Goal: Task Accomplishment & Management: Use online tool/utility

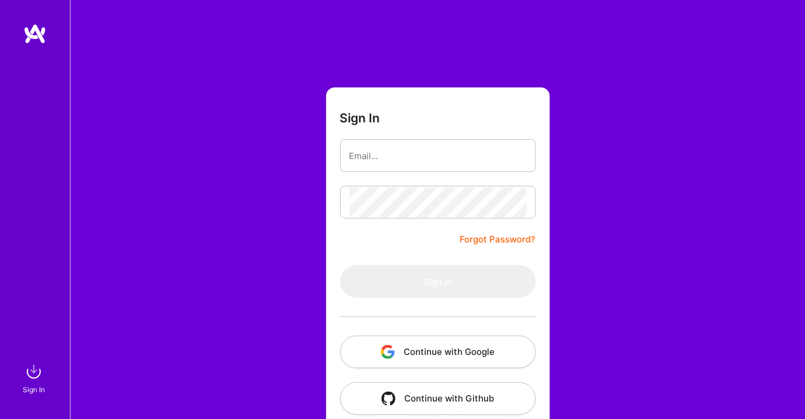
click at [440, 355] on button "Continue with Google" at bounding box center [438, 352] width 196 height 33
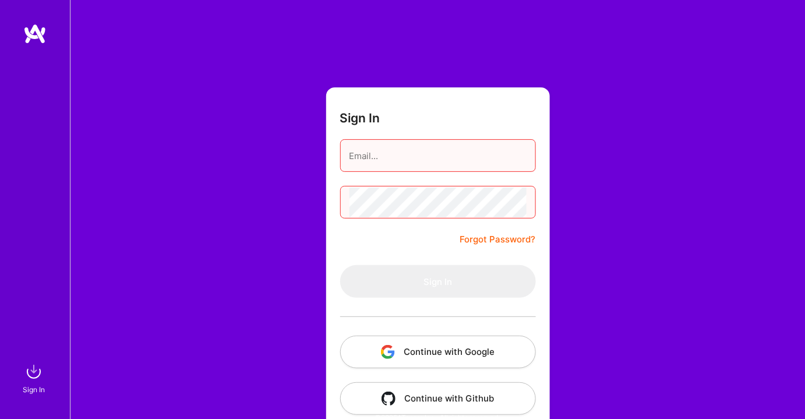
click at [463, 360] on button "Continue with Google" at bounding box center [438, 352] width 196 height 33
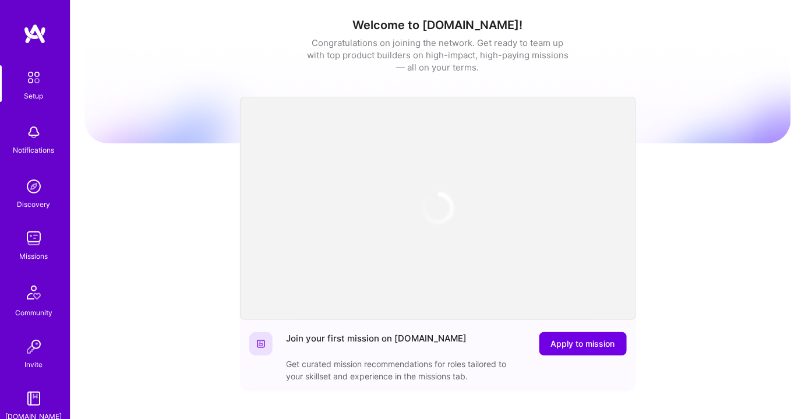
click at [36, 241] on img at bounding box center [33, 238] width 23 height 23
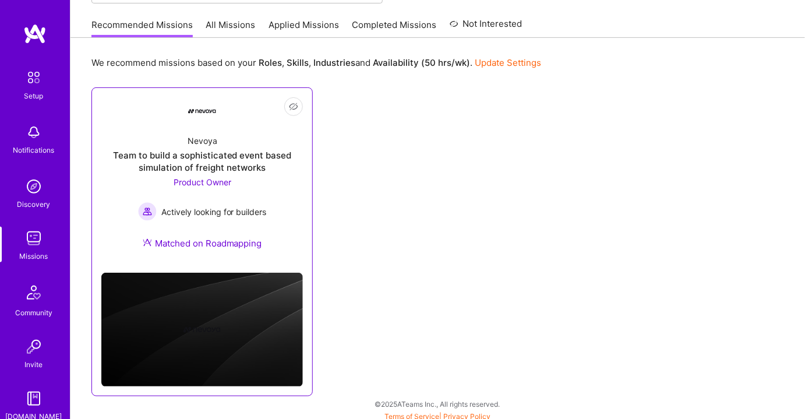
scroll to position [113, 0]
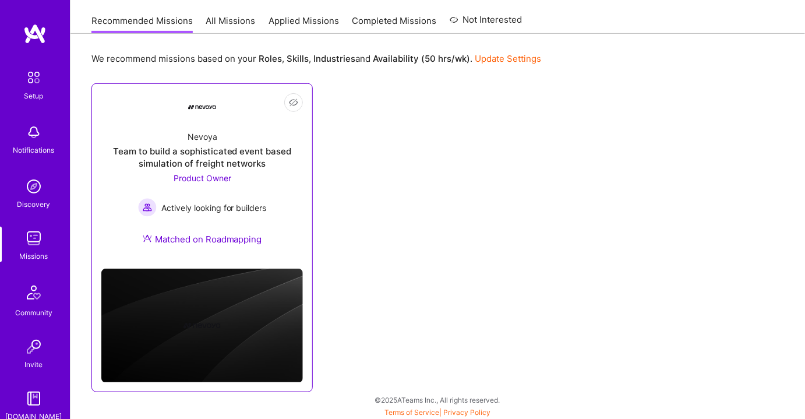
click at [214, 155] on div "Team to build a sophisticated event based simulation of freight networks" at bounding box center [202, 157] width 202 height 24
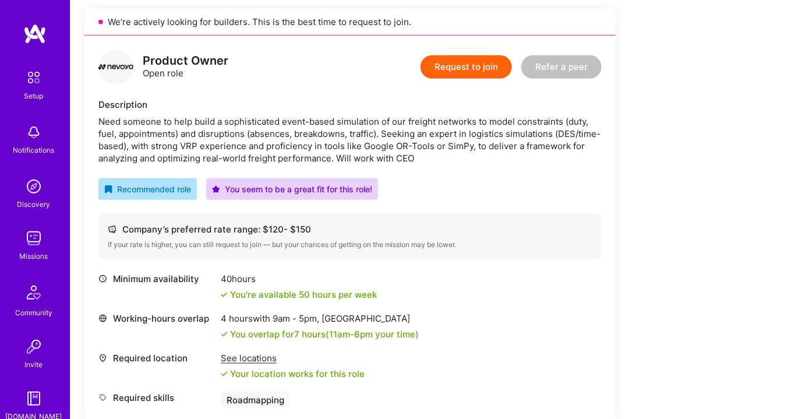
scroll to position [265, 0]
click at [32, 241] on img at bounding box center [33, 238] width 23 height 23
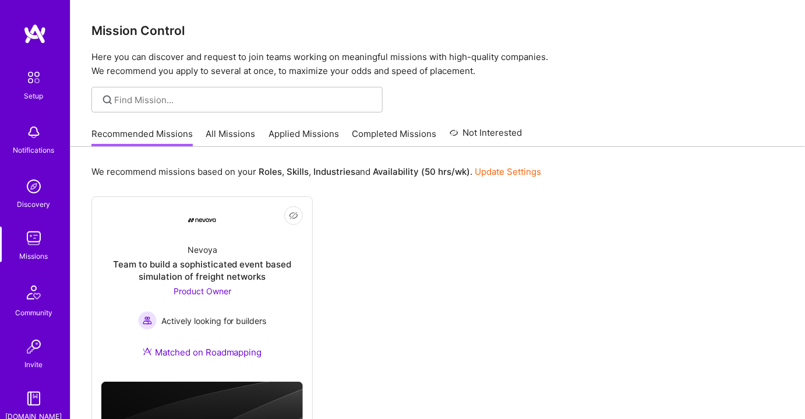
click at [213, 135] on link "All Missions" at bounding box center [231, 137] width 50 height 19
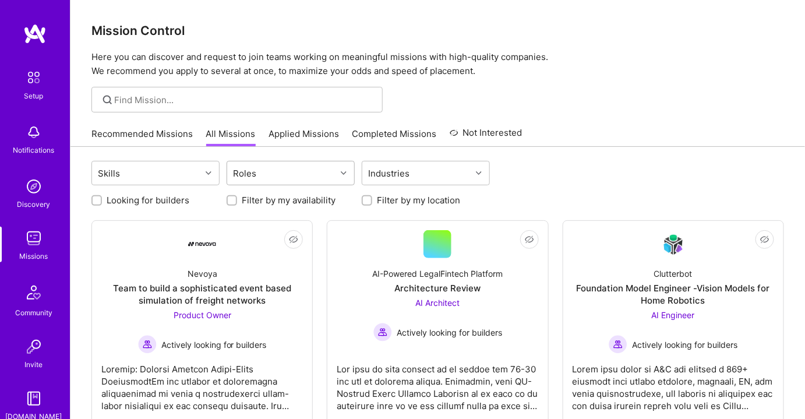
click at [299, 172] on div "Roles" at bounding box center [281, 172] width 109 height 23
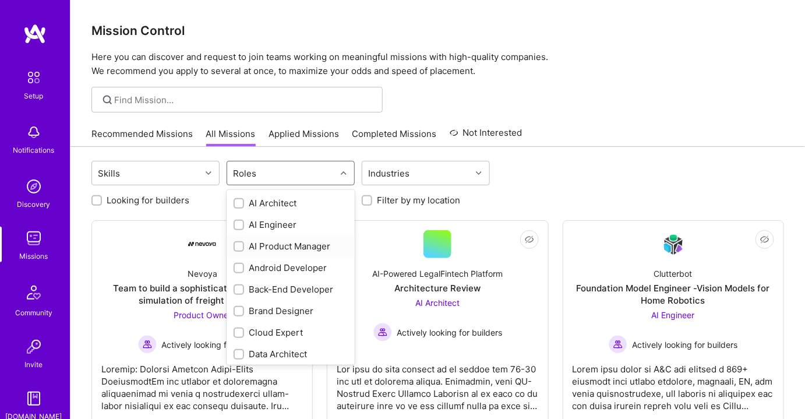
click at [239, 248] on input "checkbox" at bounding box center [240, 247] width 8 height 8
checkbox input "true"
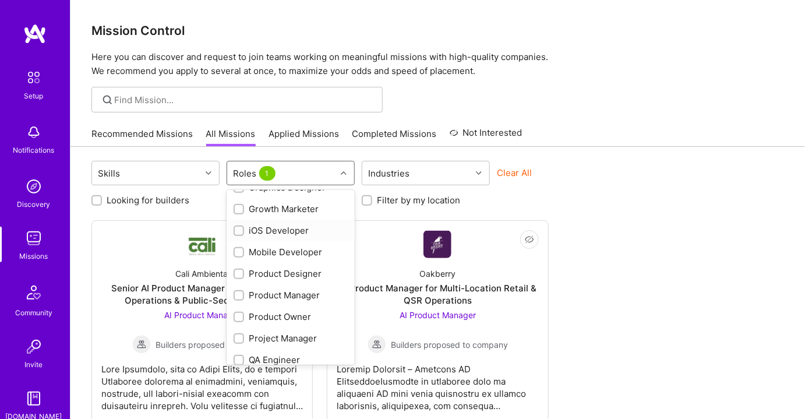
scroll to position [371, 0]
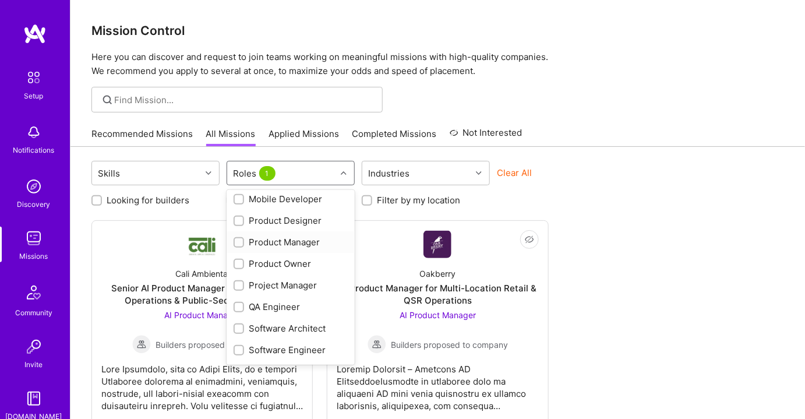
click at [244, 239] on div "Product Manager" at bounding box center [291, 242] width 114 height 12
checkbox input "true"
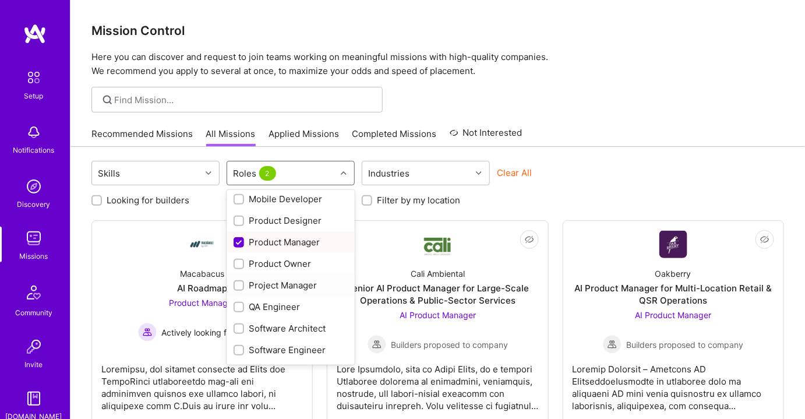
scroll to position [411, 0]
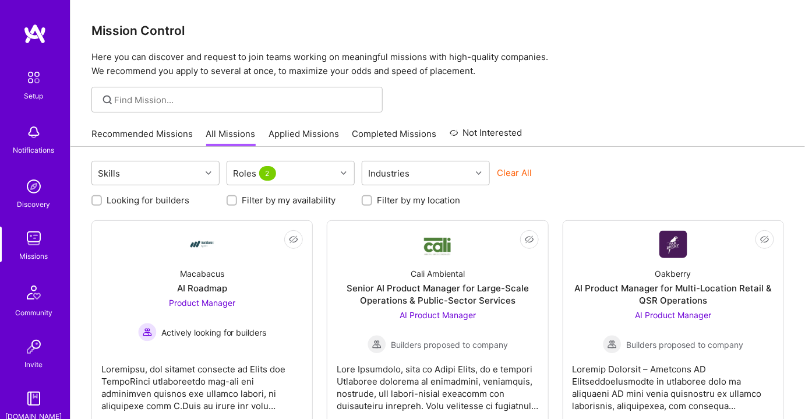
click at [587, 185] on div "Clear All" at bounding box center [561, 178] width 128 height 22
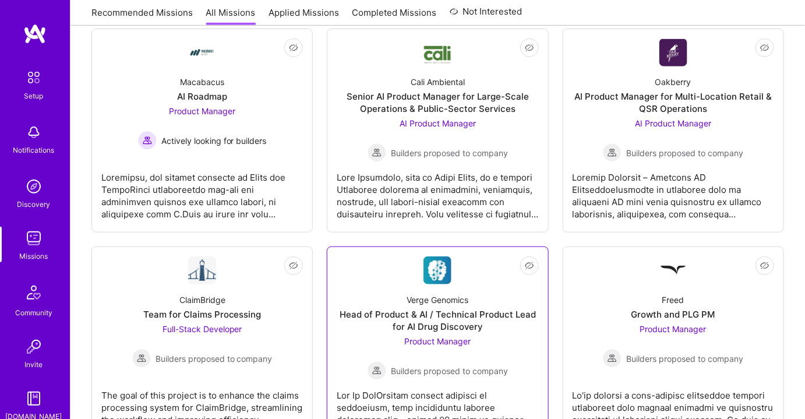
scroll to position [190, 0]
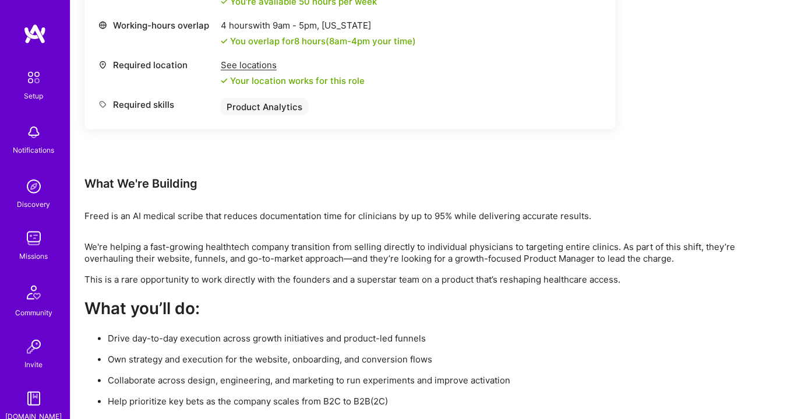
scroll to position [530, 0]
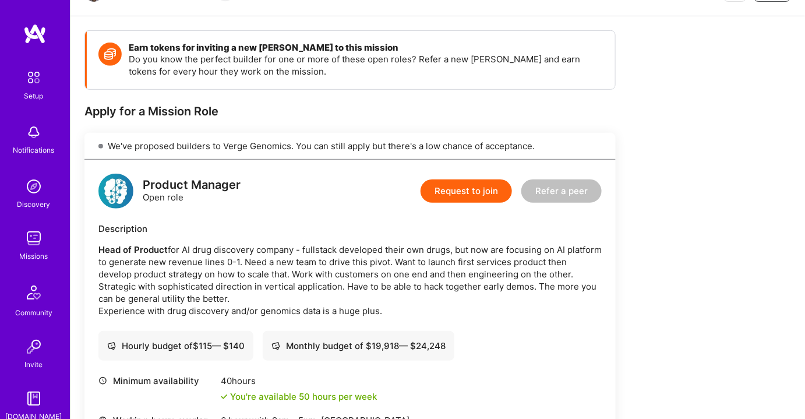
scroll to position [158, 0]
